Goal: Information Seeking & Learning: Learn about a topic

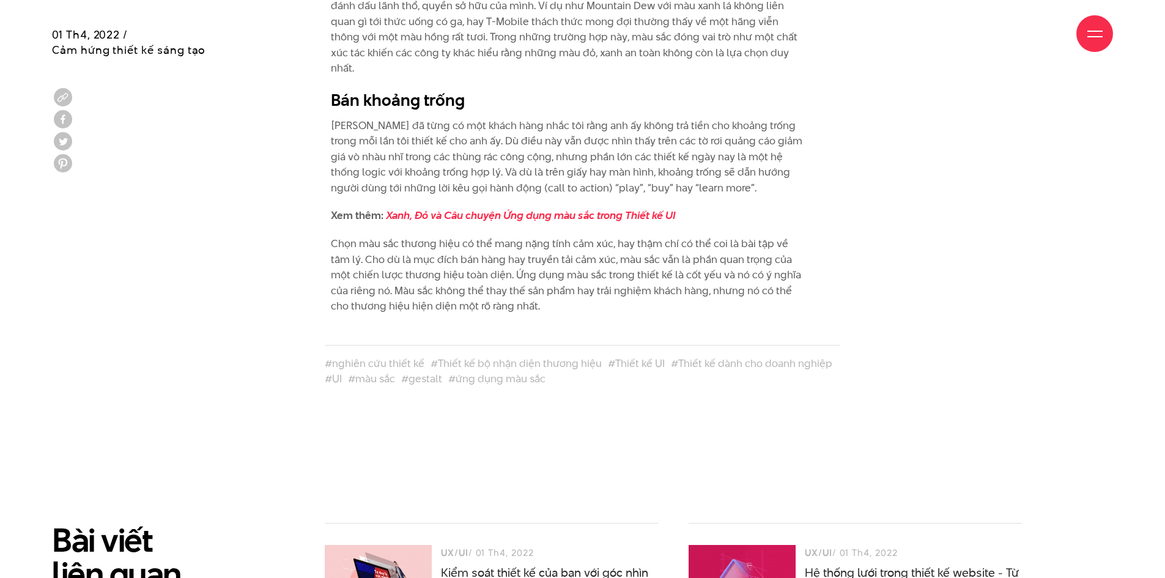
scroll to position [3546, 0]
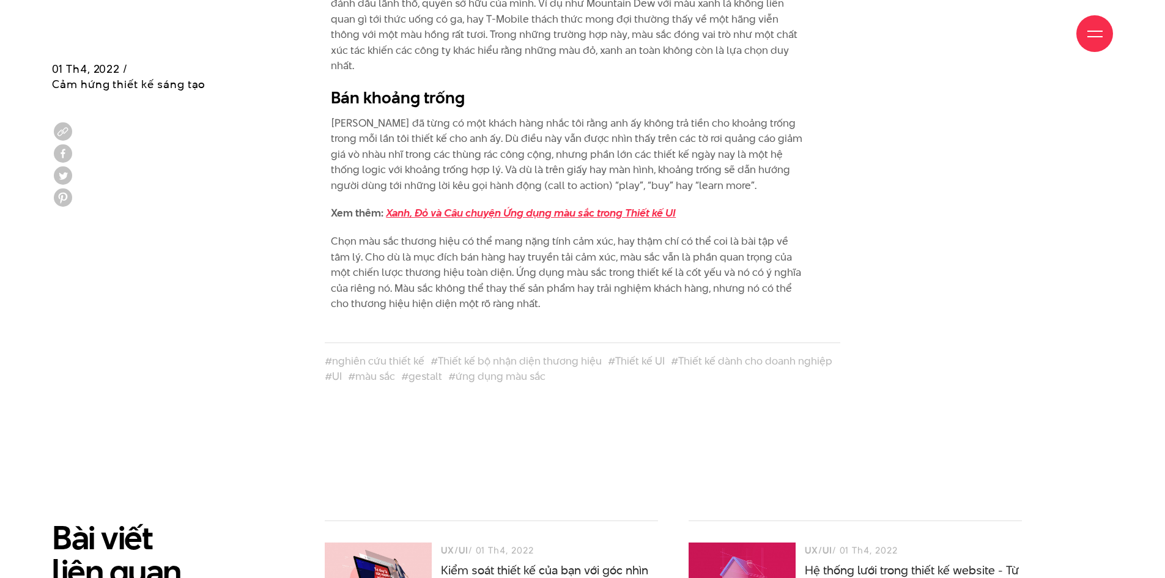
click at [622, 205] on link "Xanh, Đỏ và Câu chuyện Ứng dụng màu sắc trong Thiết kế UI" at bounding box center [531, 212] width 290 height 15
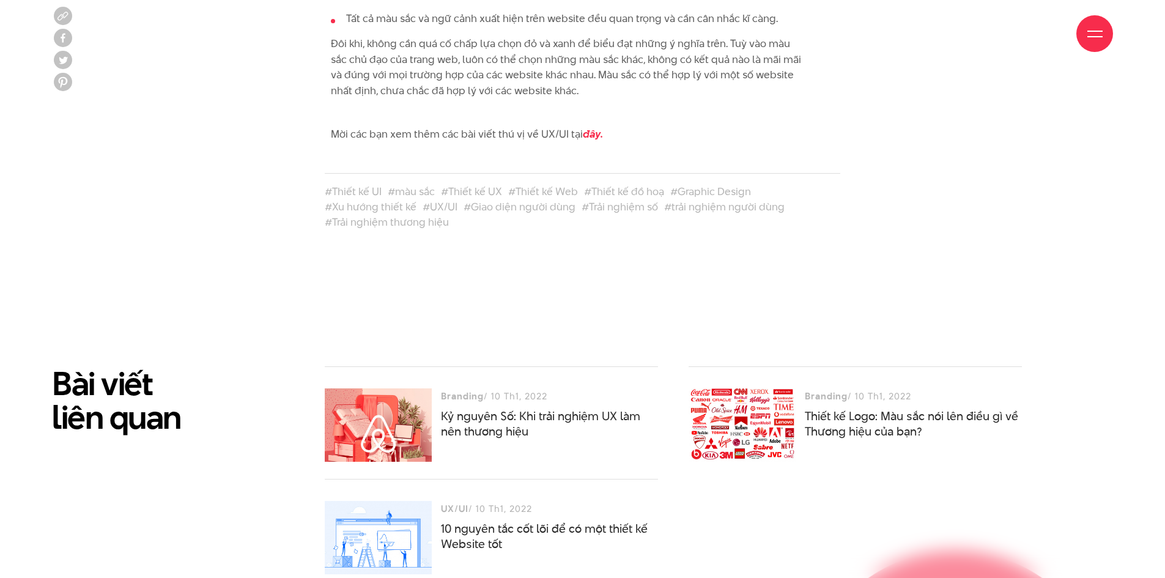
scroll to position [5991, 0]
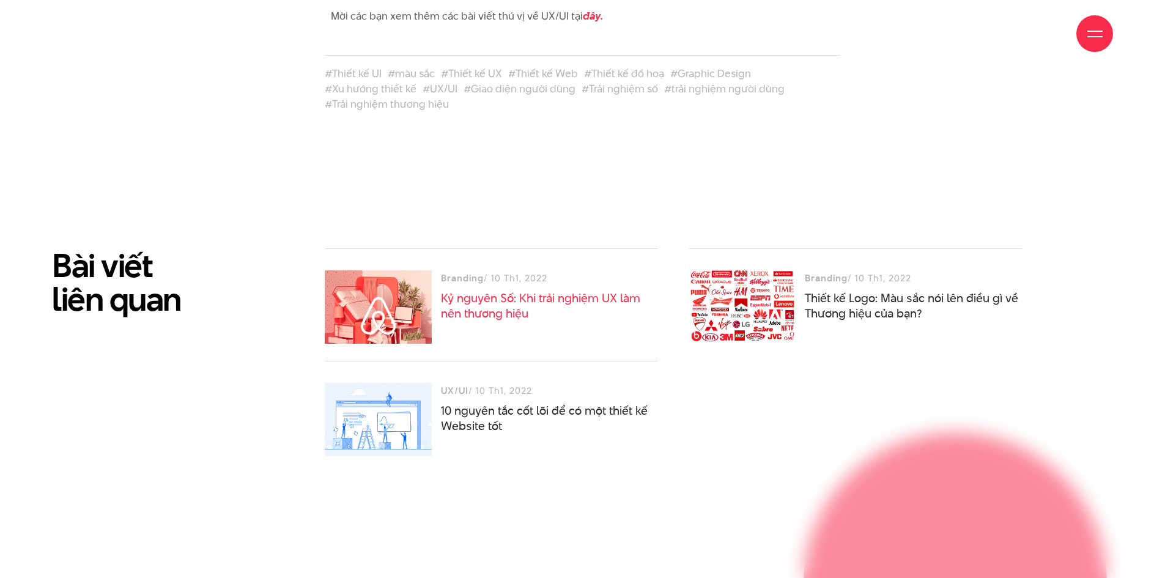
click at [496, 291] on link "Kỷ nguyên Số: Khi trải nghiệm UX làm nên thương hiệu" at bounding box center [540, 306] width 199 height 32
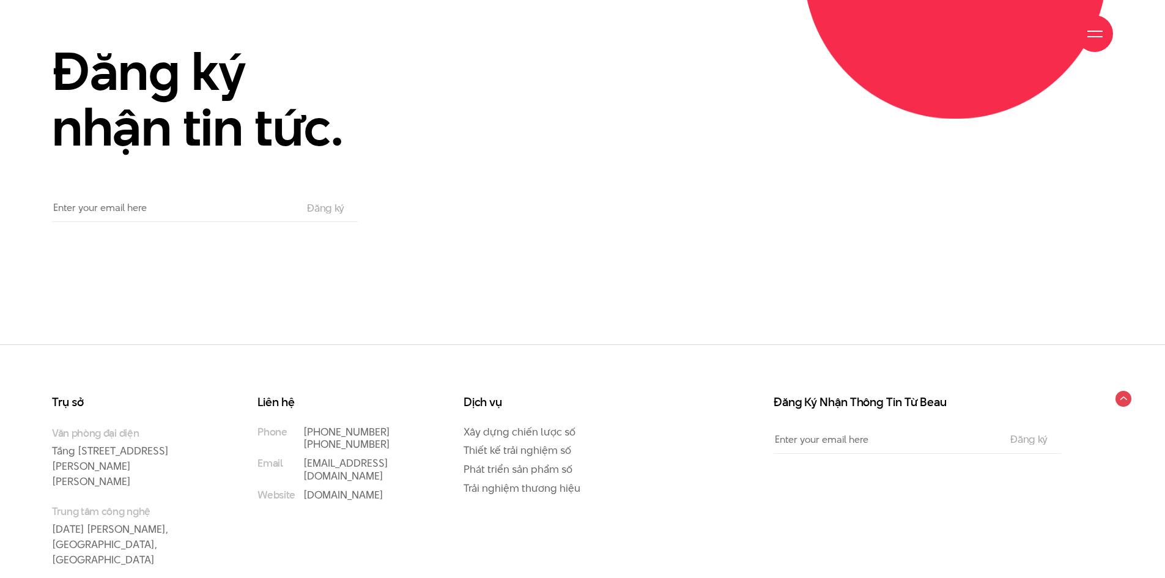
scroll to position [2337, 0]
